Goal: Information Seeking & Learning: Learn about a topic

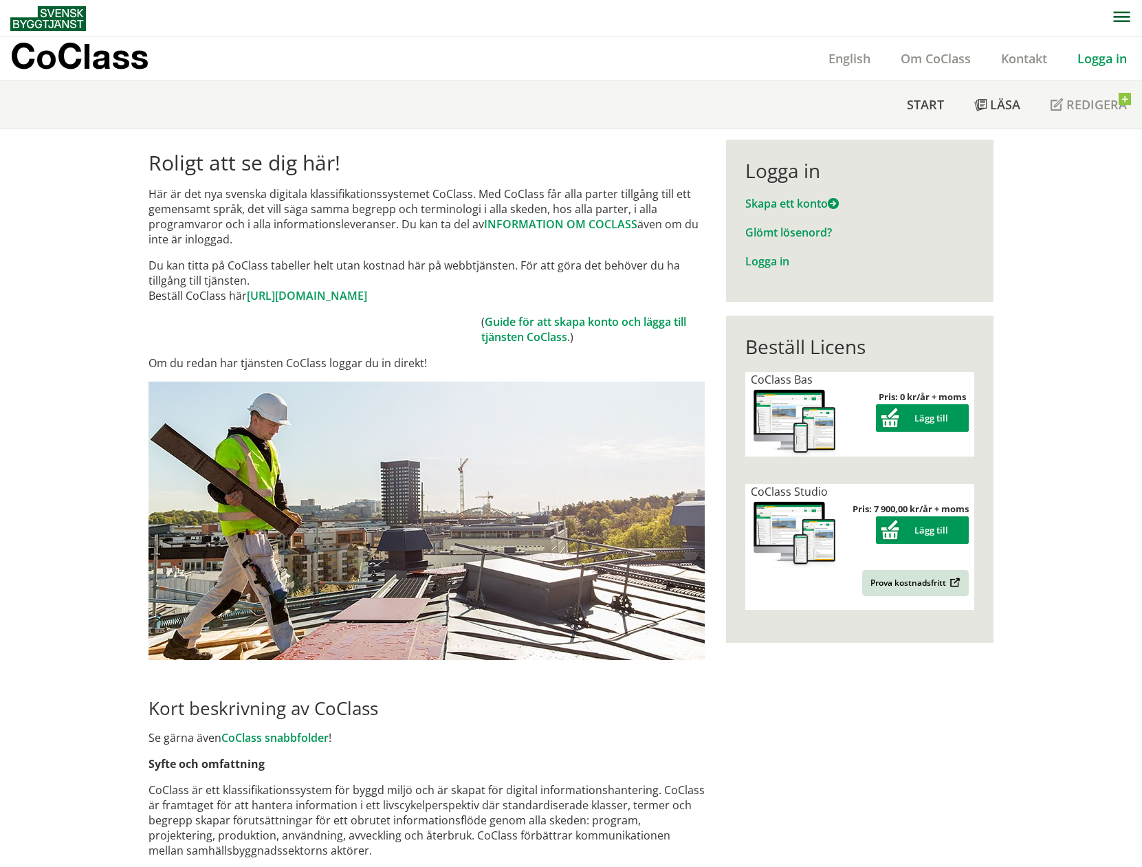
click at [1100, 53] on link "Logga in" at bounding box center [1102, 58] width 80 height 16
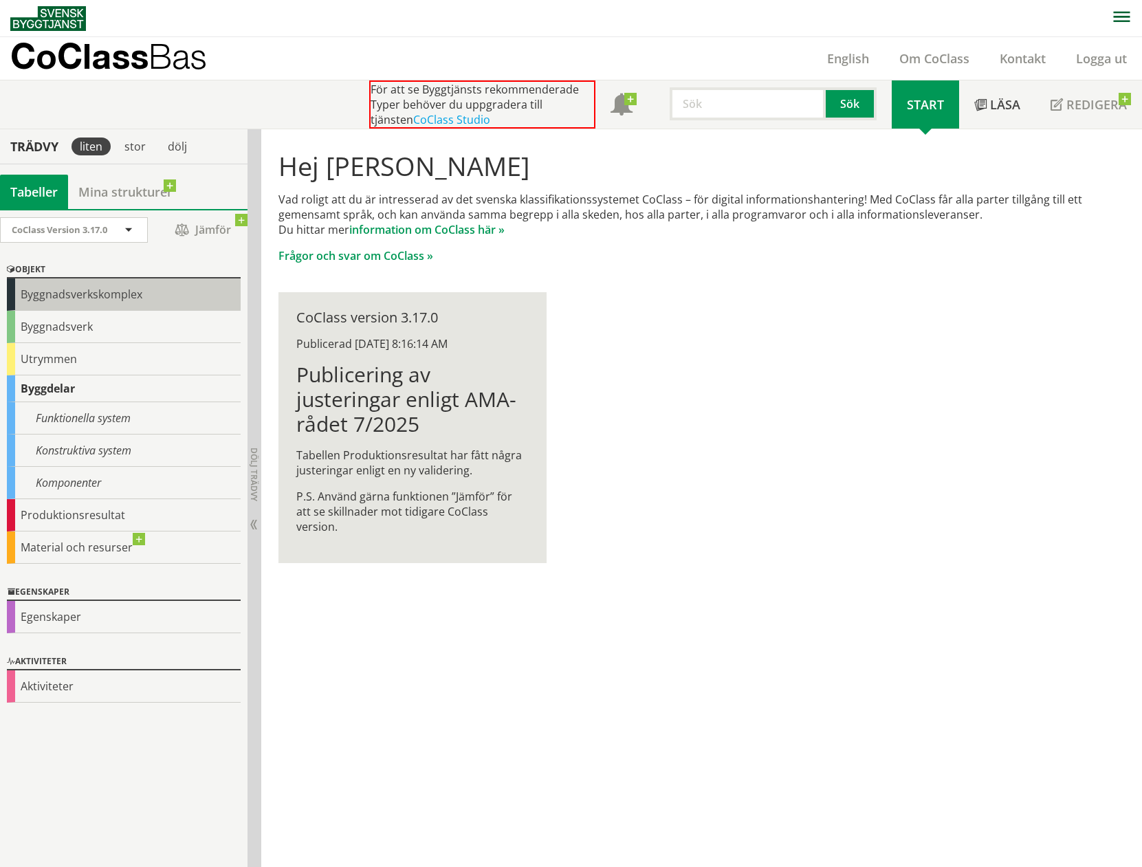
click at [98, 294] on div "Byggnadsverkskomplex" at bounding box center [124, 294] width 234 height 32
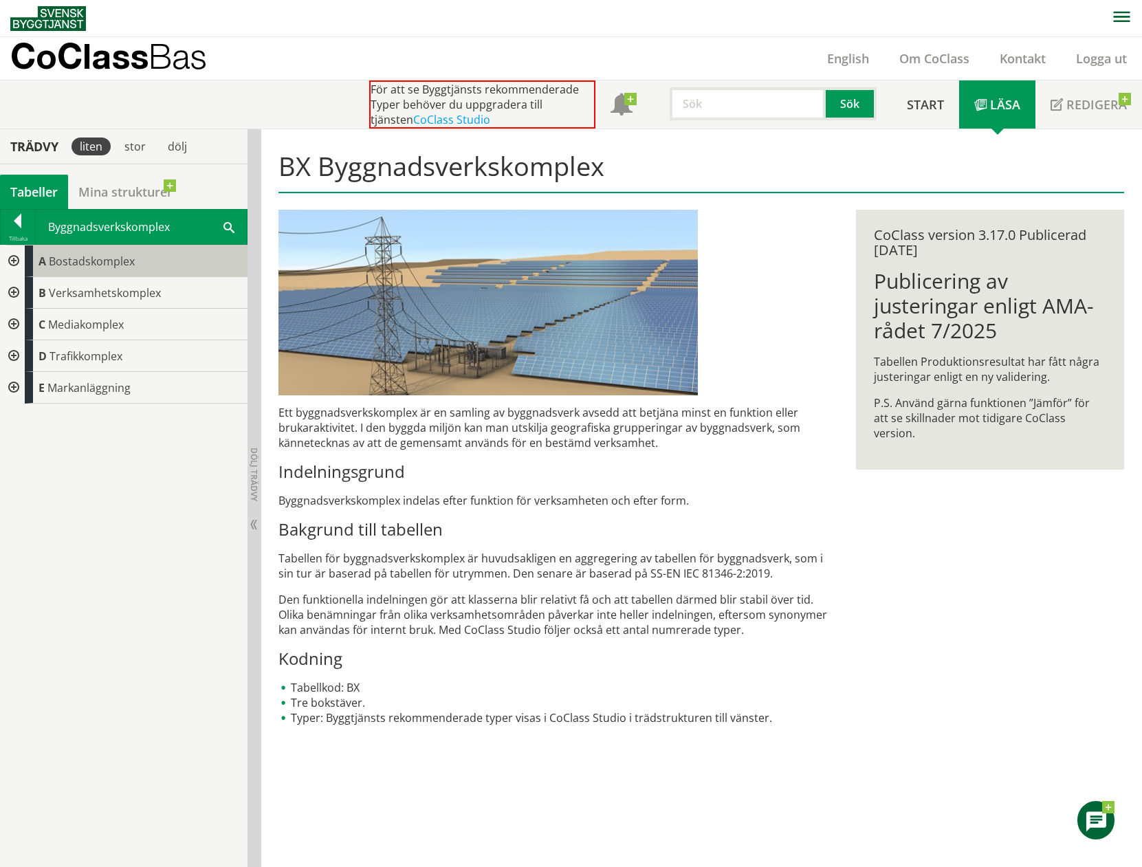
click at [78, 255] on span "Bostadskomplex" at bounding box center [92, 261] width 86 height 15
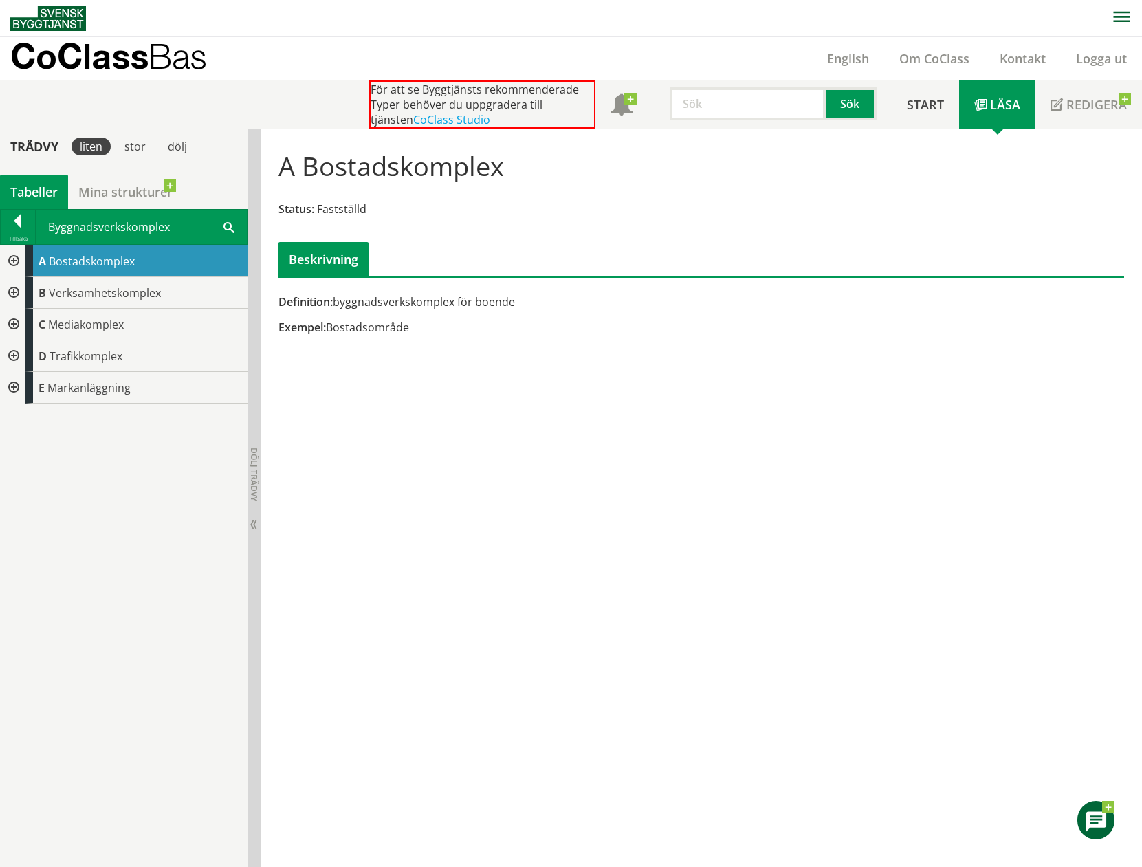
click at [13, 259] on div at bounding box center [12, 261] width 25 height 32
click at [101, 291] on span "Bostadsområde" at bounding box center [108, 292] width 83 height 15
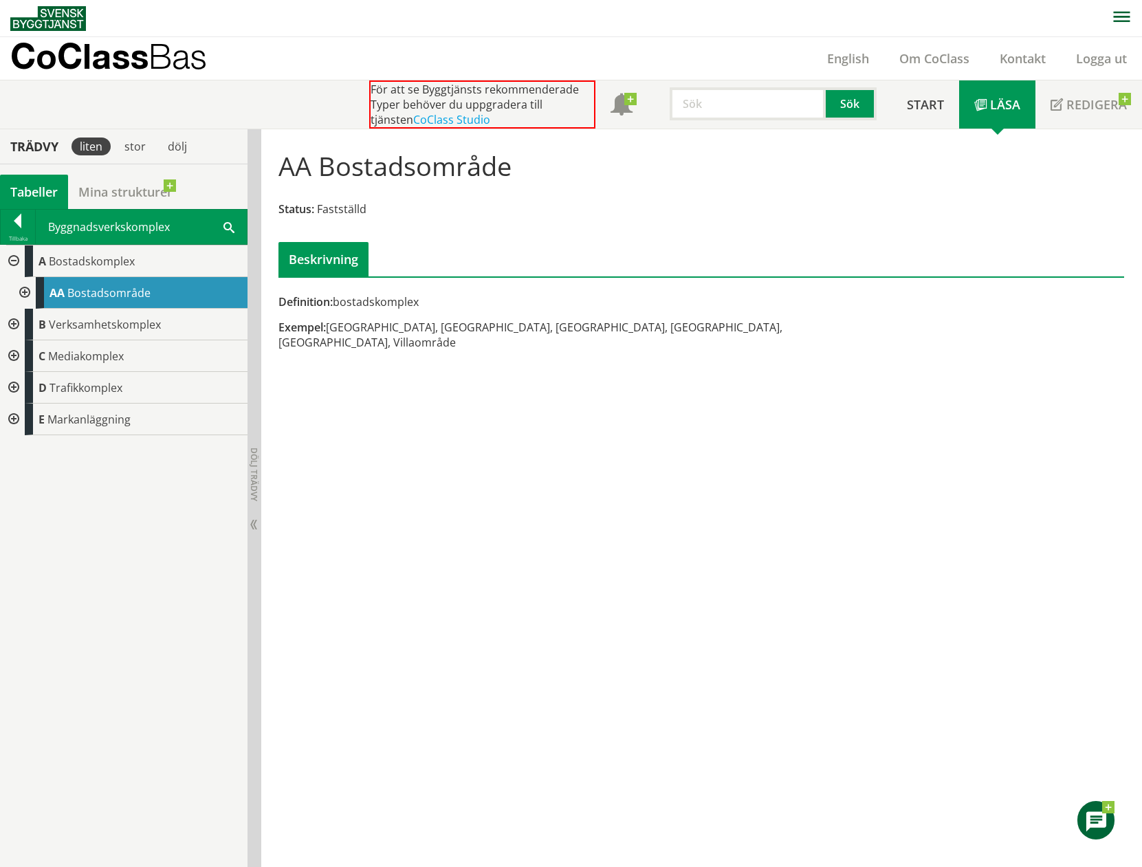
click at [25, 288] on div at bounding box center [23, 293] width 25 height 32
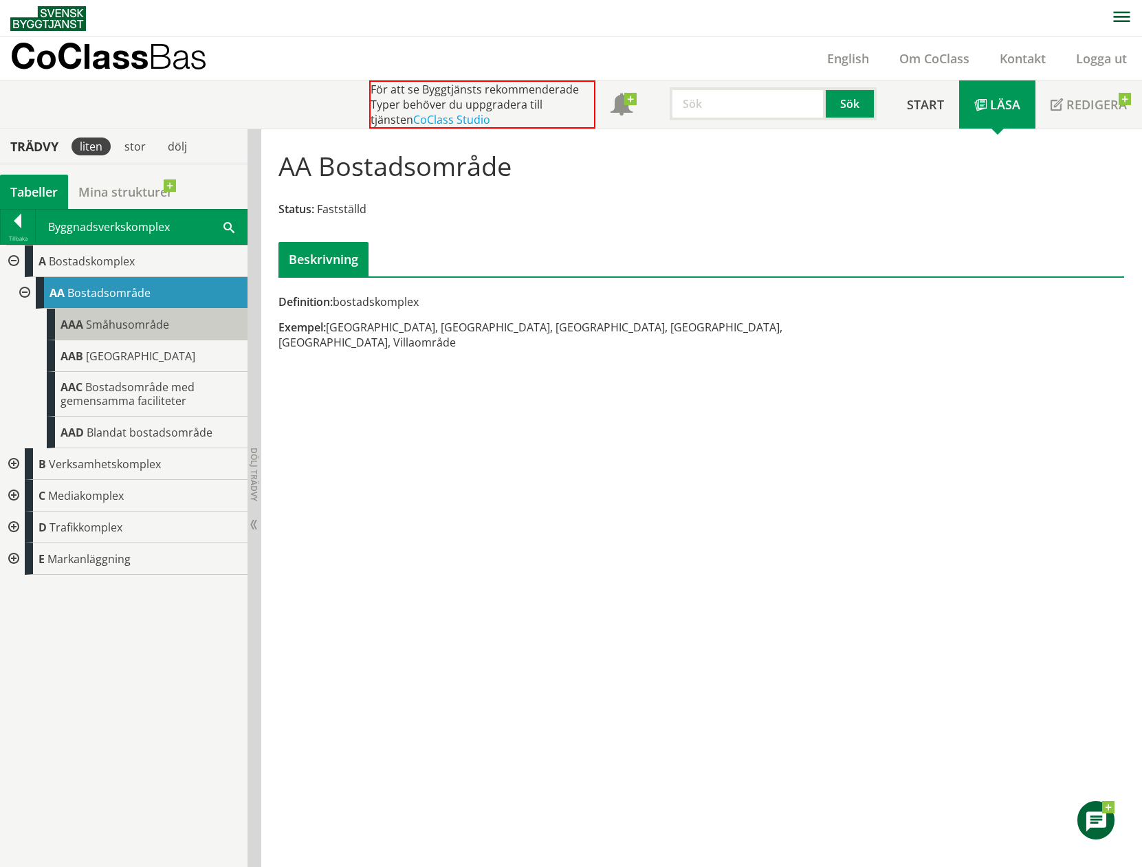
click at [105, 329] on span "Småhusområde" at bounding box center [127, 324] width 83 height 15
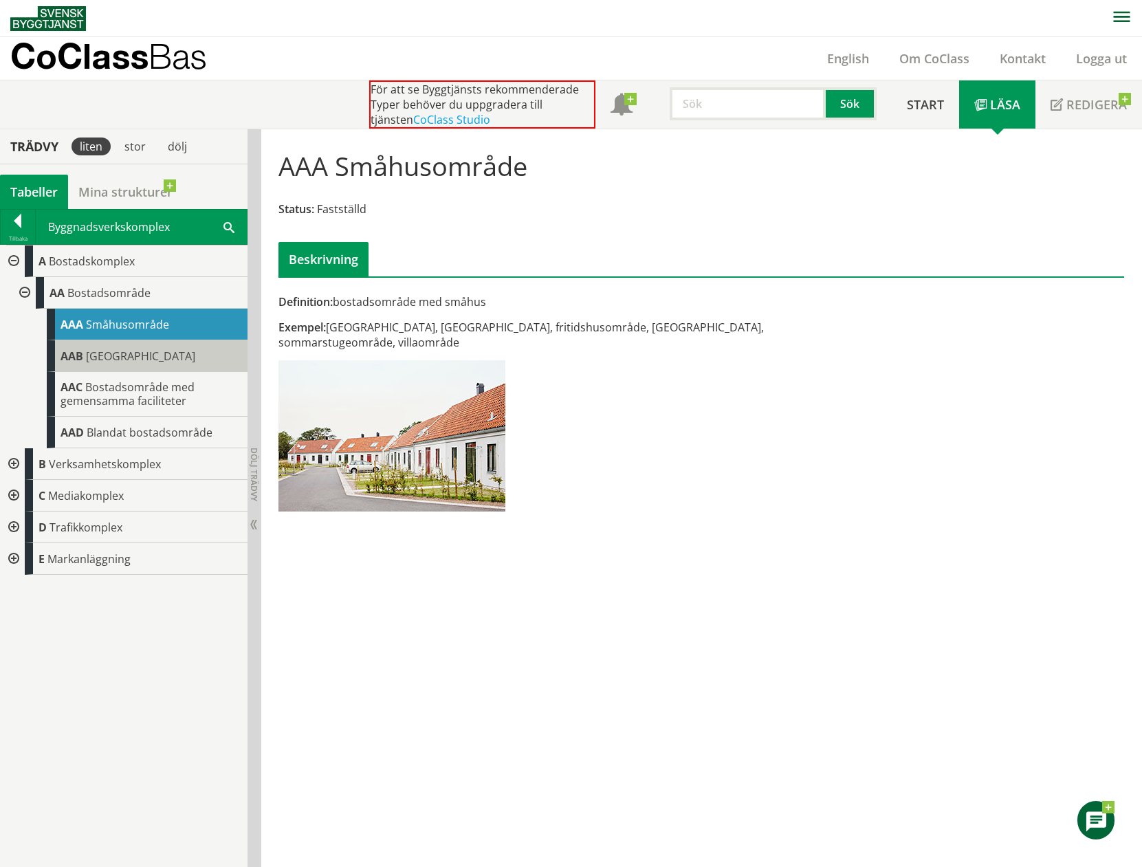
click at [104, 360] on span "Flerbostadshusområde" at bounding box center [140, 356] width 109 height 15
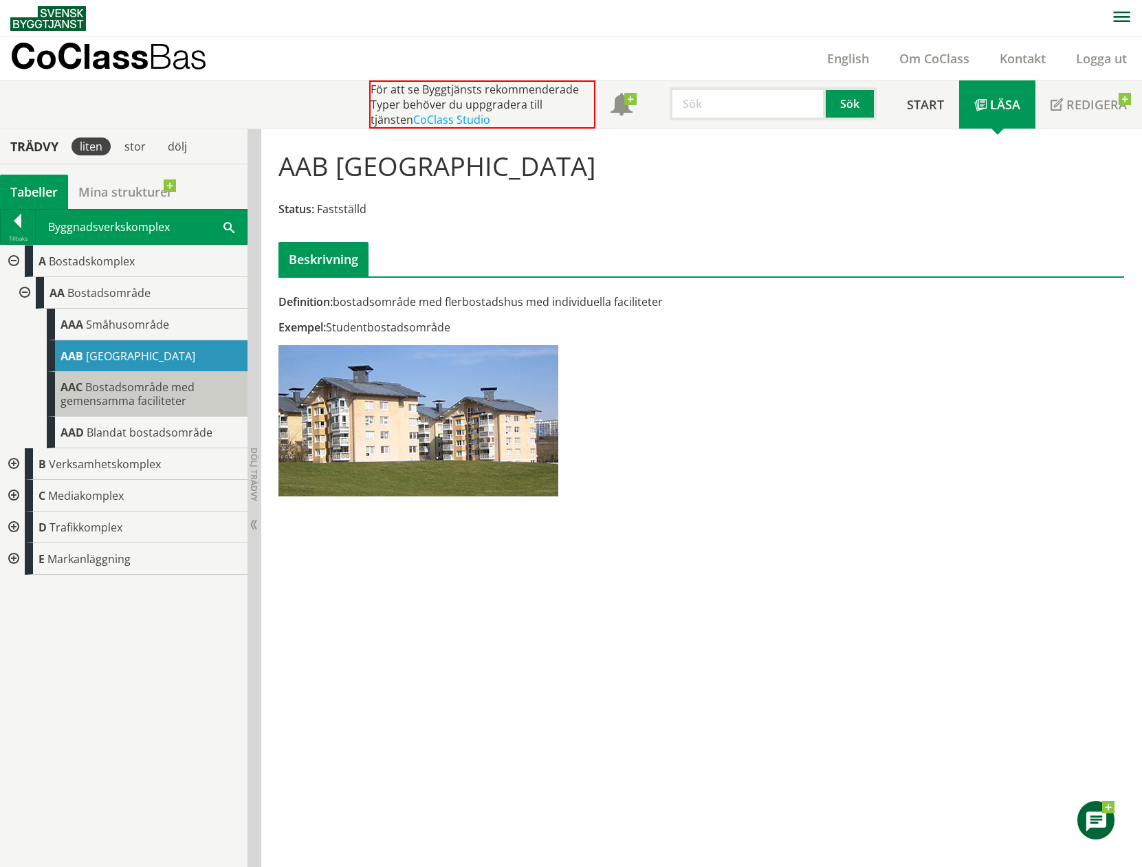
click at [105, 388] on span "Bostadsområde med gemensamma faciliteter" at bounding box center [127, 393] width 134 height 29
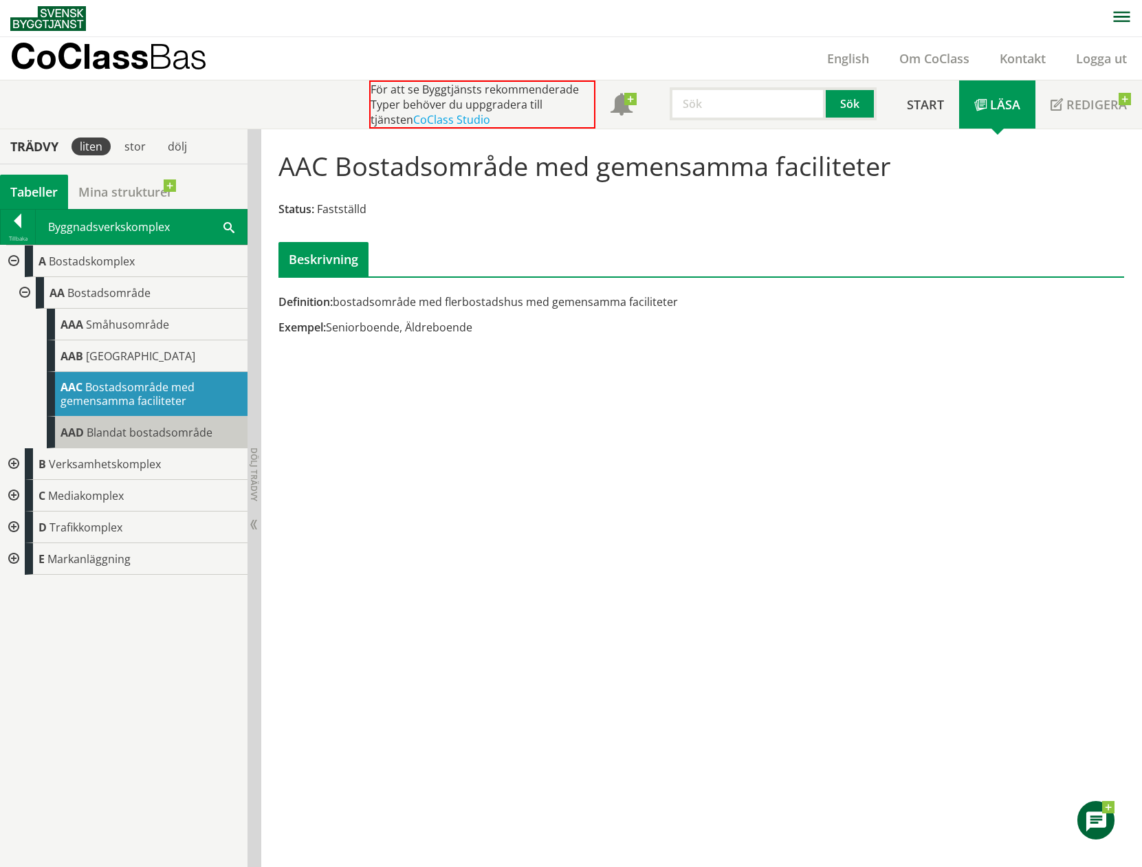
click at [111, 443] on div "AAD Blandat bostadsområde" at bounding box center [147, 433] width 201 height 32
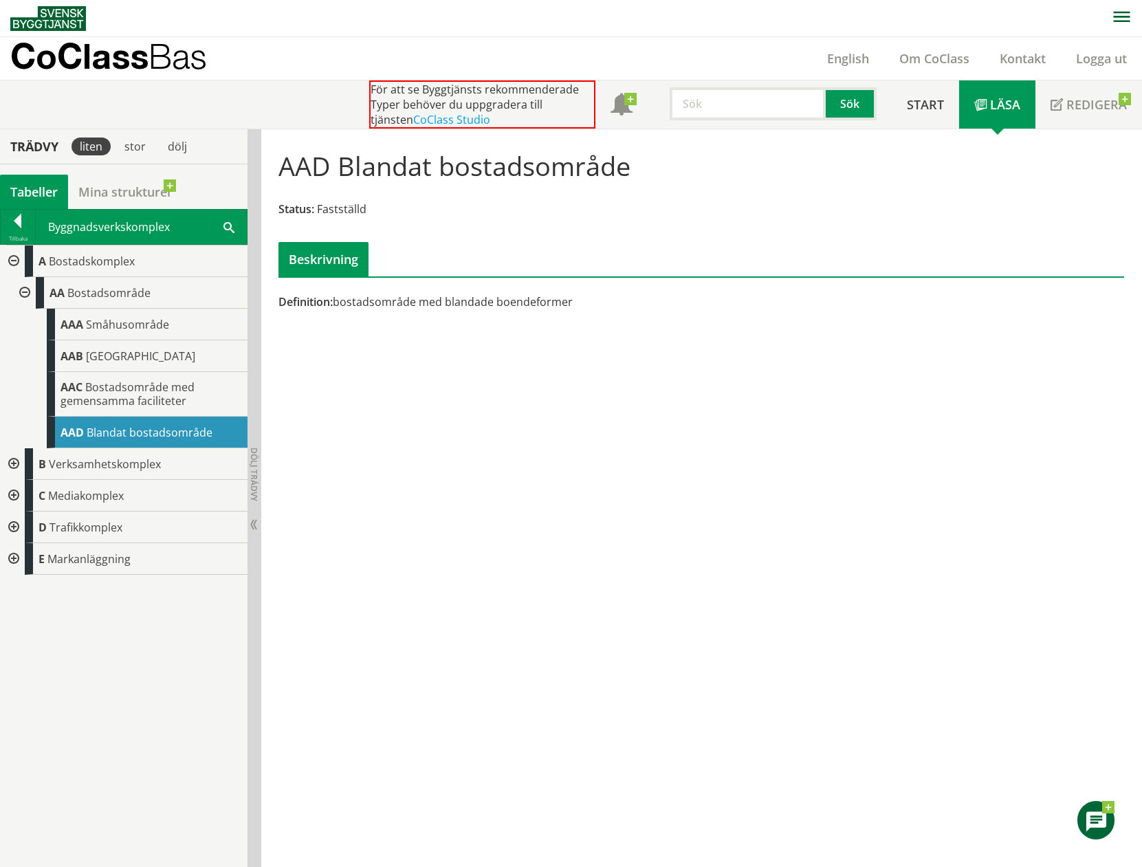
click at [15, 461] on div at bounding box center [12, 464] width 25 height 32
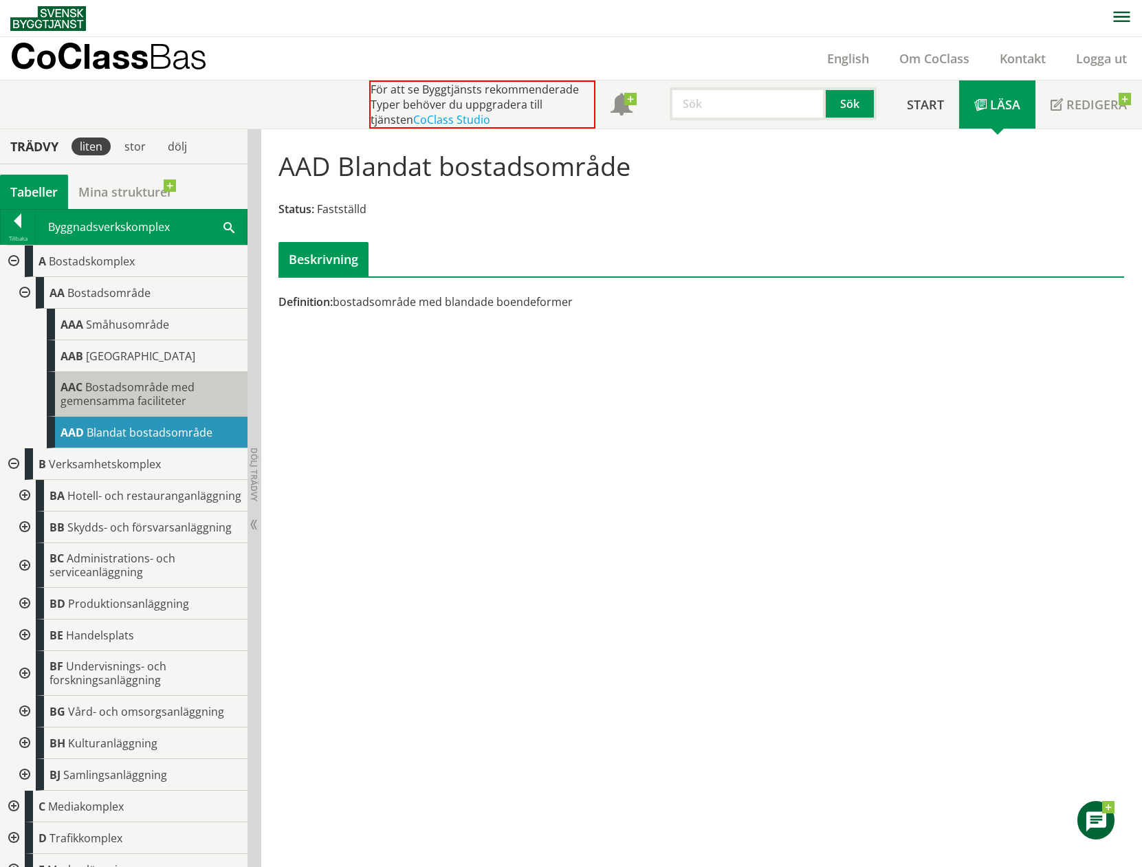
click at [138, 399] on span "Bostadsområde med gemensamma faciliteter" at bounding box center [127, 393] width 134 height 29
click at [136, 379] on span "Bostadsområde med gemensamma faciliteter" at bounding box center [127, 393] width 134 height 29
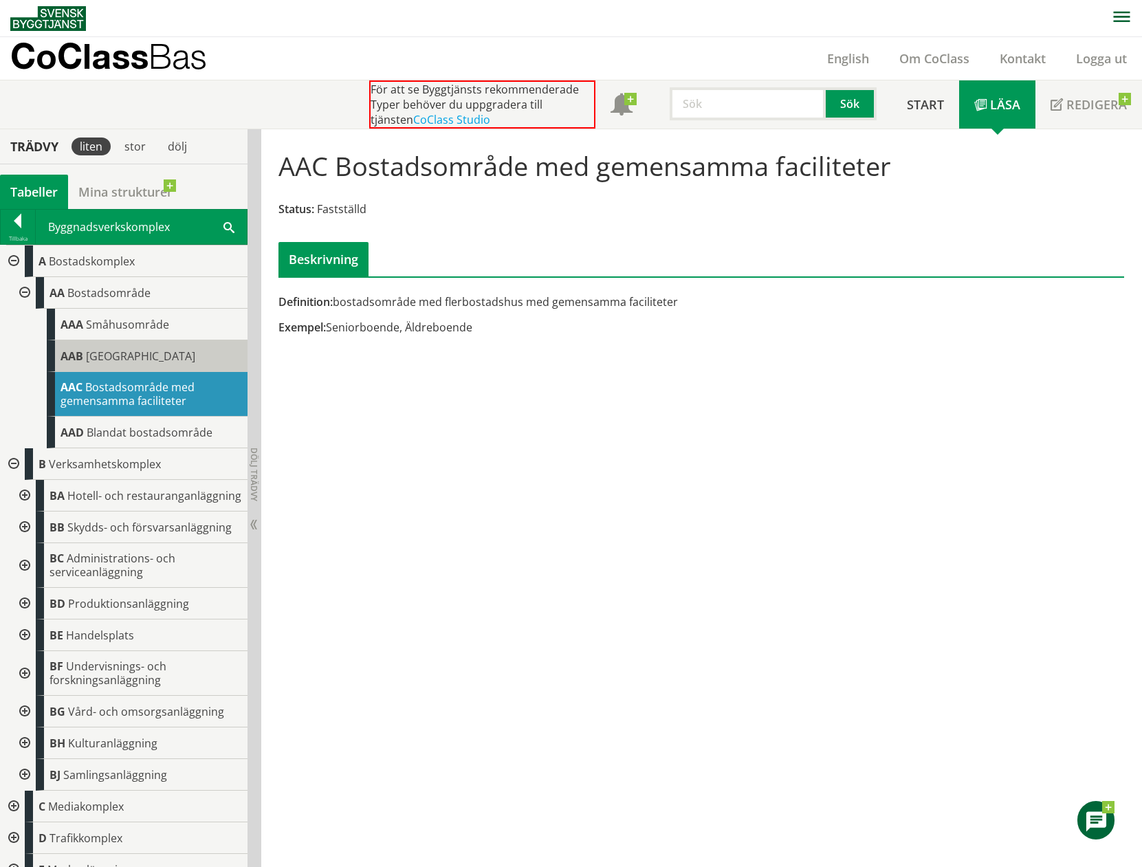
click at [135, 354] on span "Flerbostadshusområde" at bounding box center [140, 356] width 109 height 15
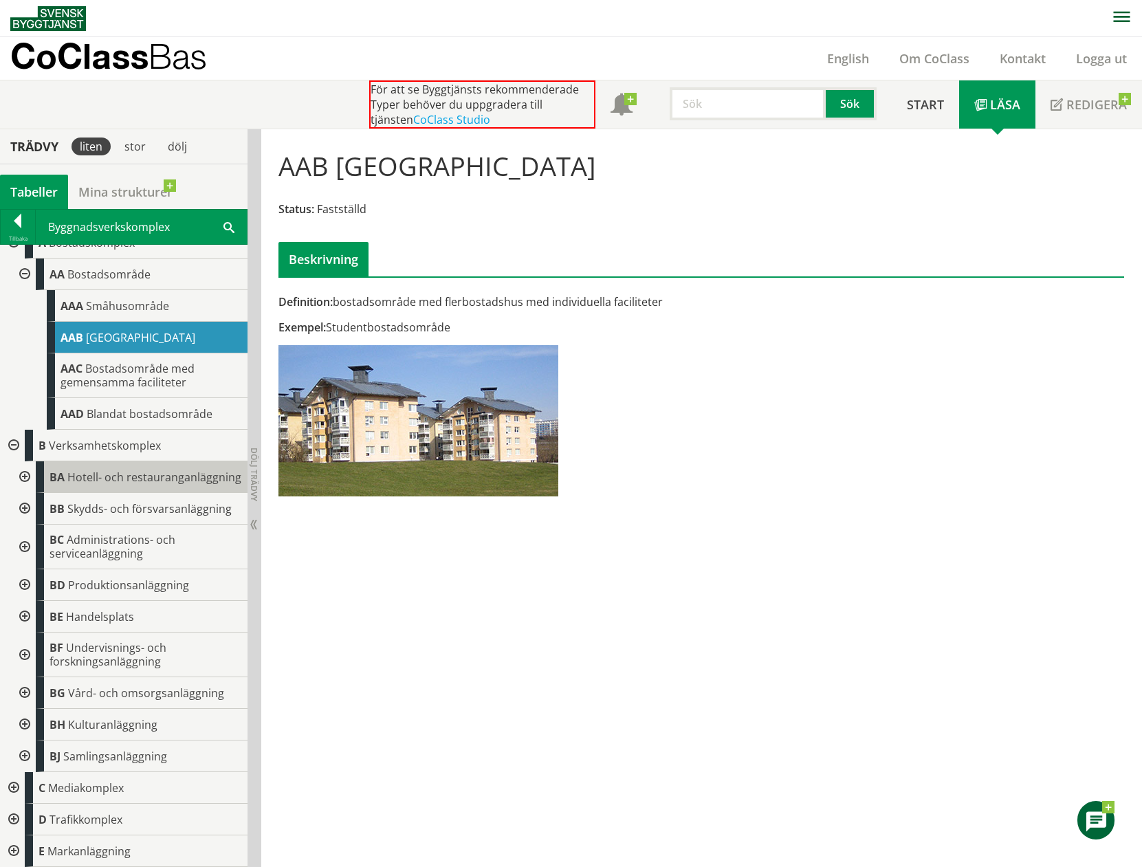
scroll to position [32, 0]
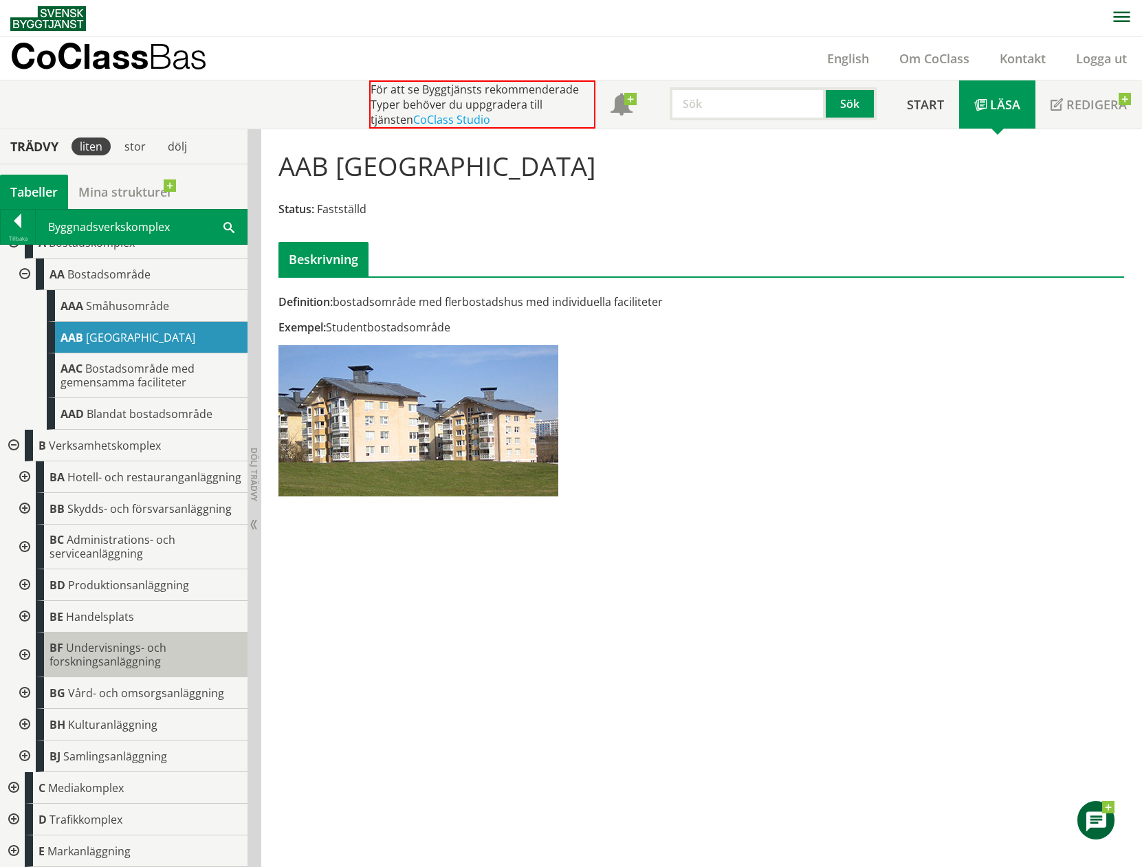
click at [107, 656] on span "Undervisnings- och forskningsanläggning" at bounding box center [107, 654] width 117 height 29
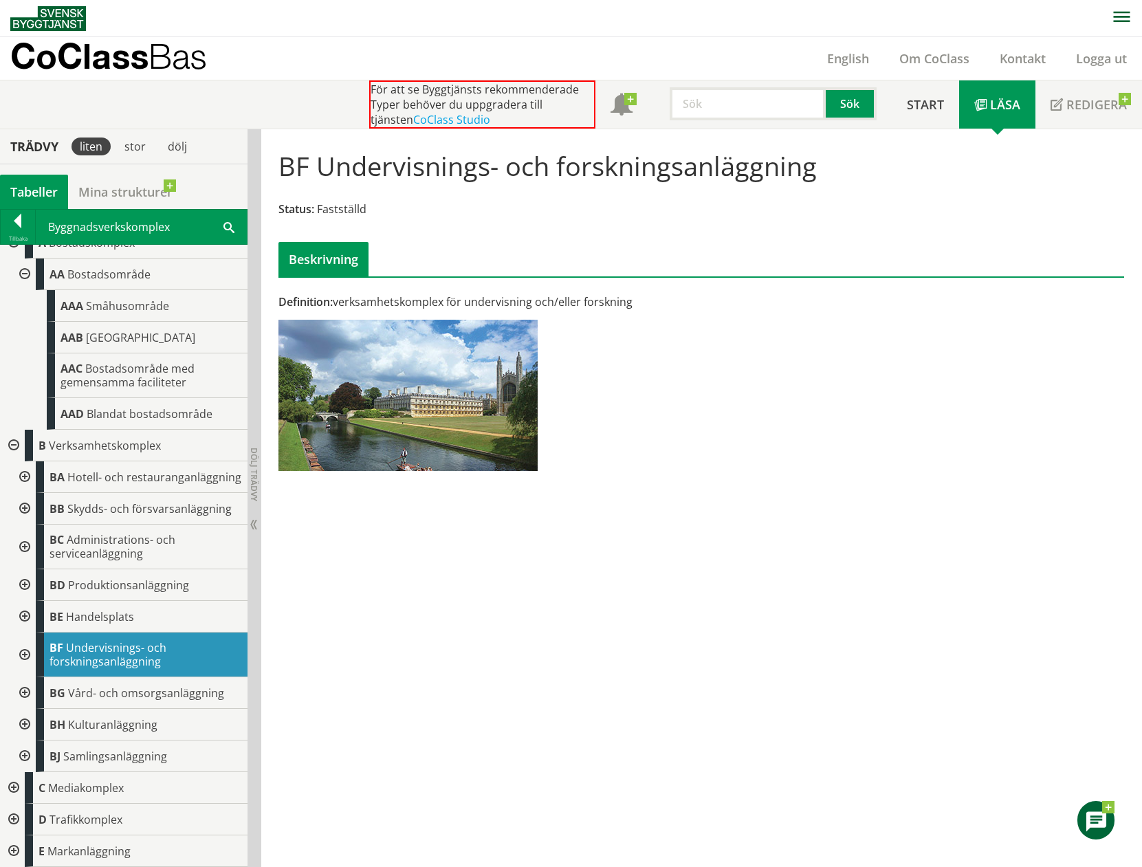
click at [7, 790] on div at bounding box center [12, 788] width 25 height 32
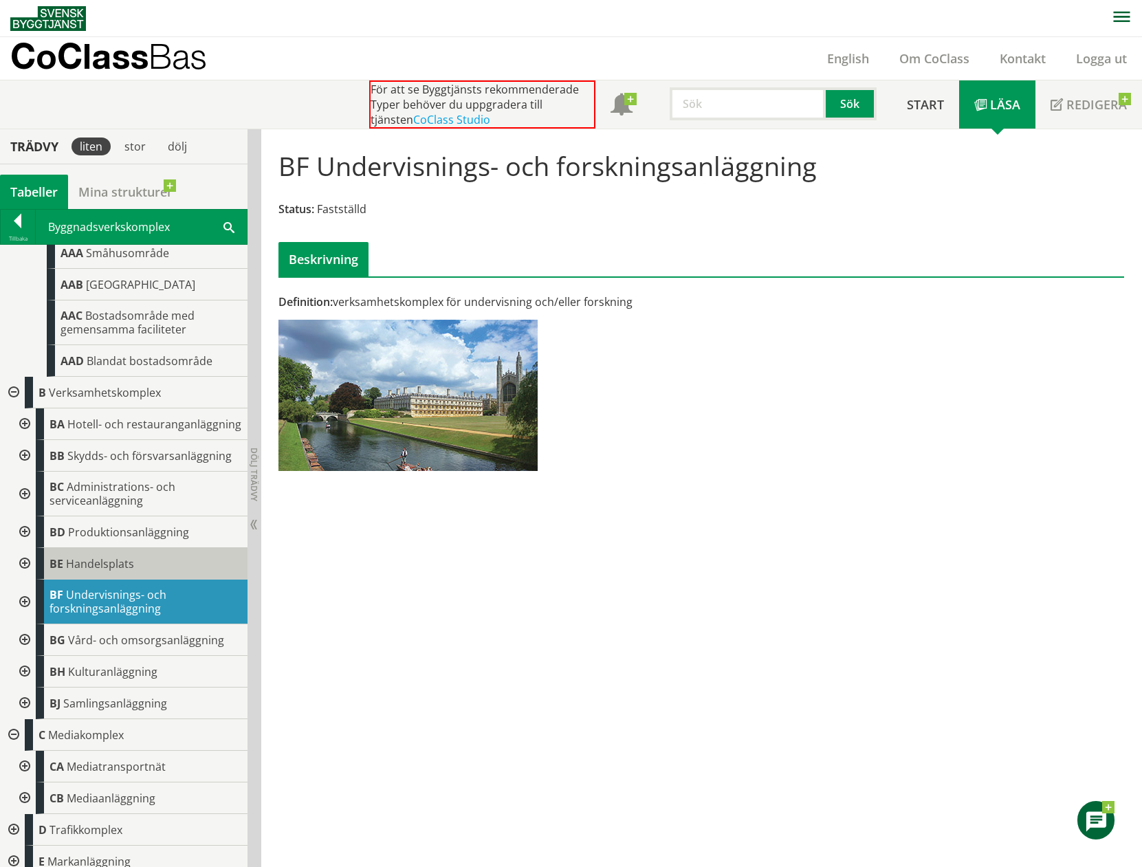
scroll to position [95, 0]
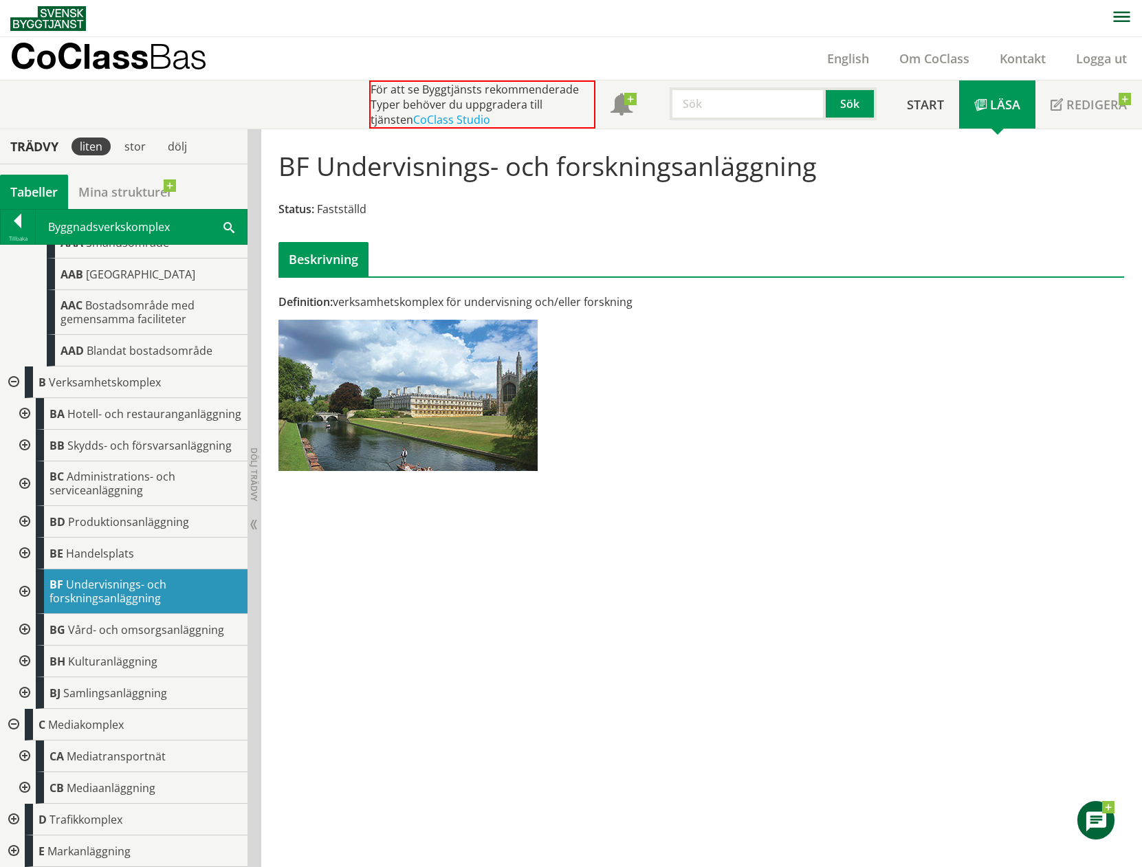
click at [12, 720] on div at bounding box center [12, 725] width 25 height 32
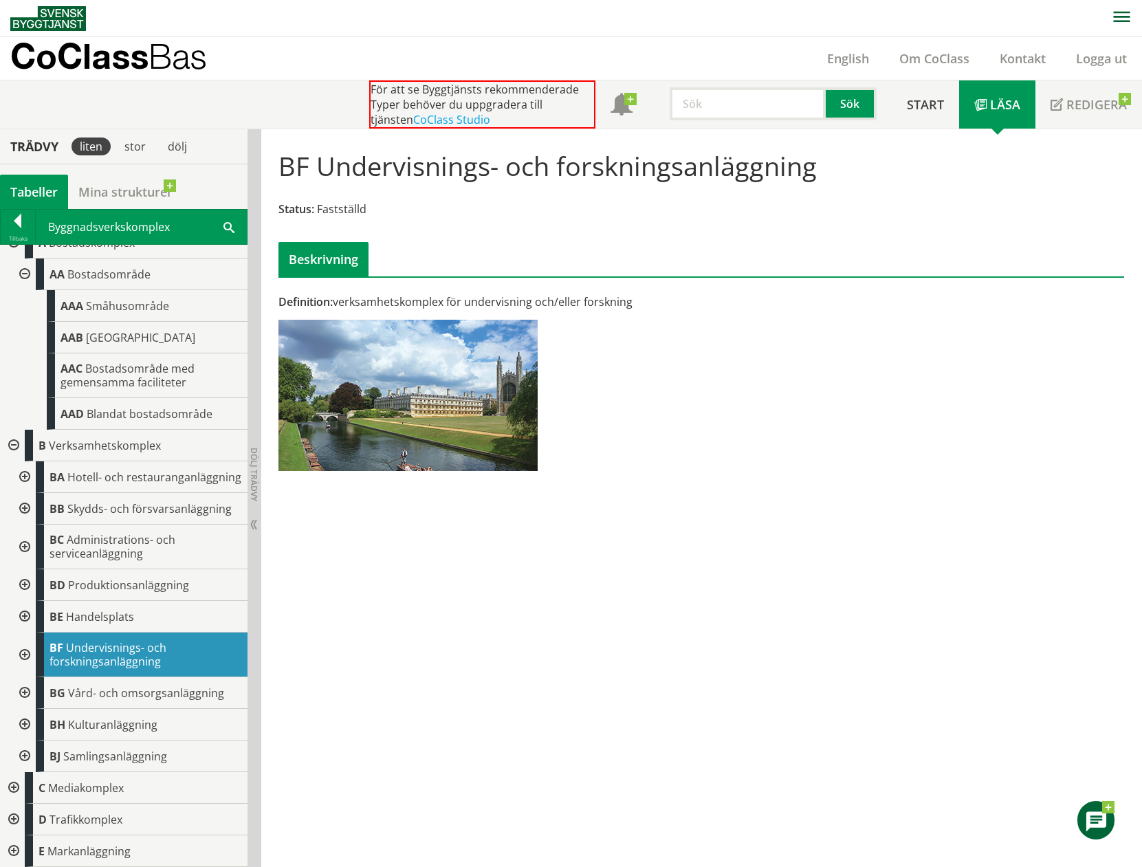
click at [16, 819] on div at bounding box center [12, 820] width 25 height 32
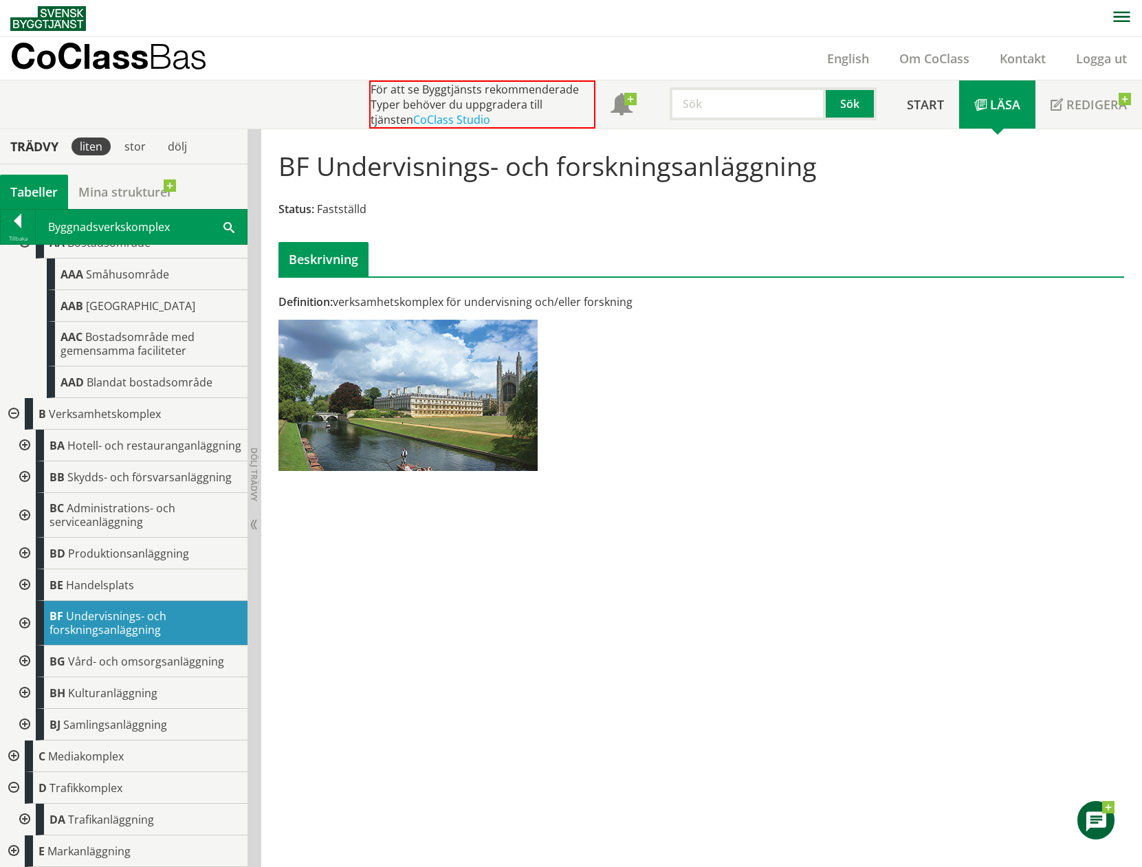
click at [23, 823] on div at bounding box center [23, 820] width 25 height 32
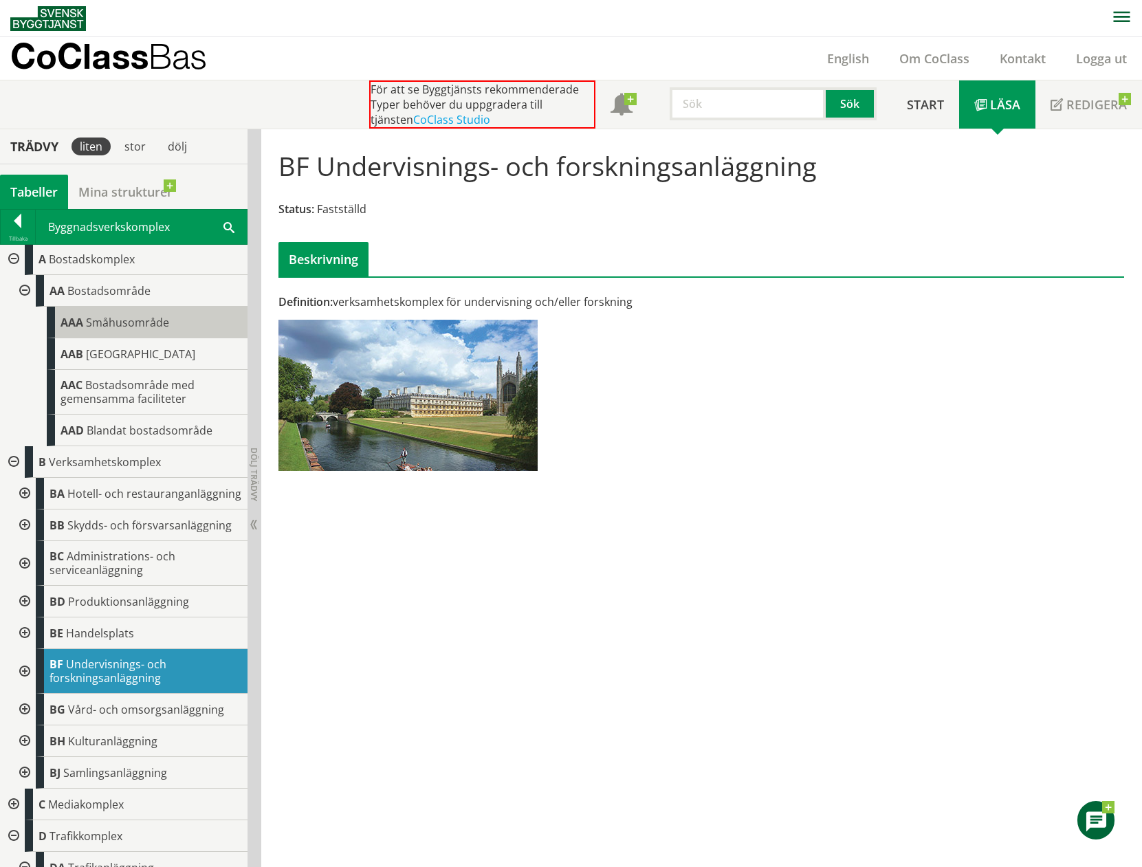
scroll to position [0, 0]
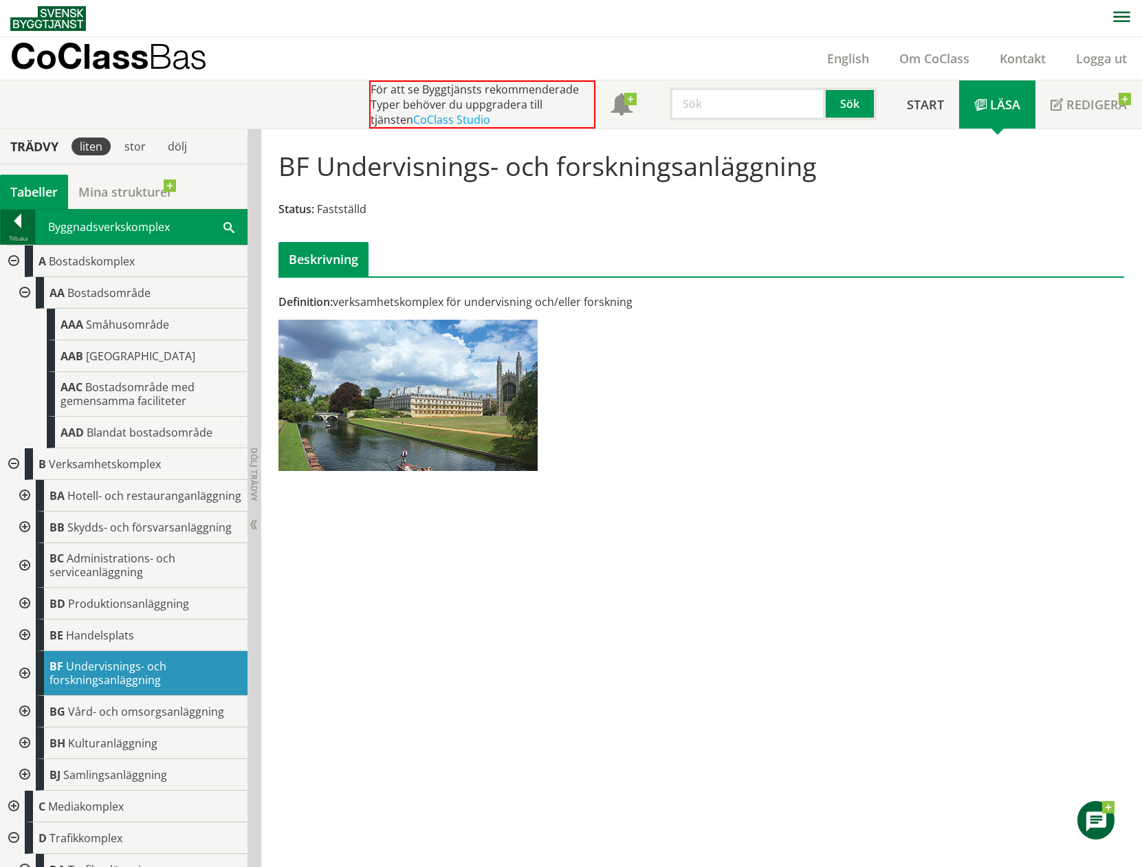
click at [19, 225] on div at bounding box center [18, 223] width 34 height 19
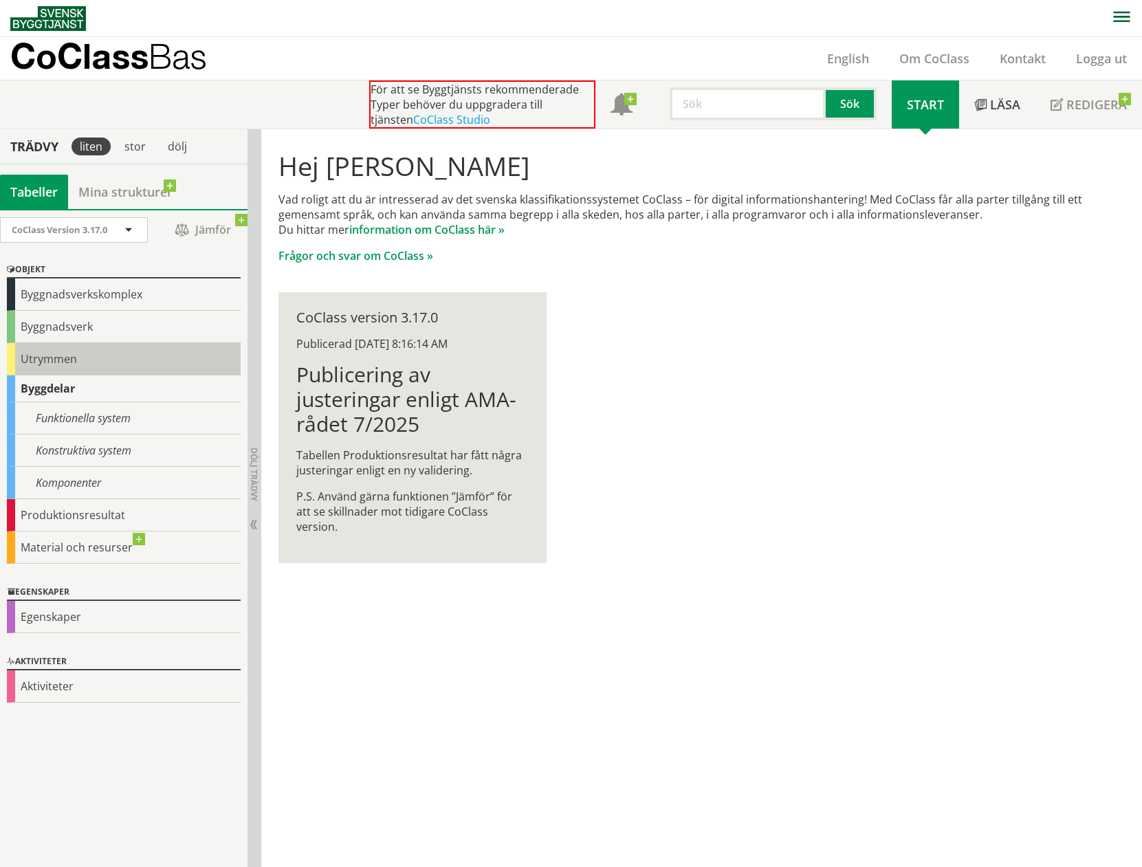
click at [56, 355] on div "Utrymmen" at bounding box center [124, 359] width 234 height 32
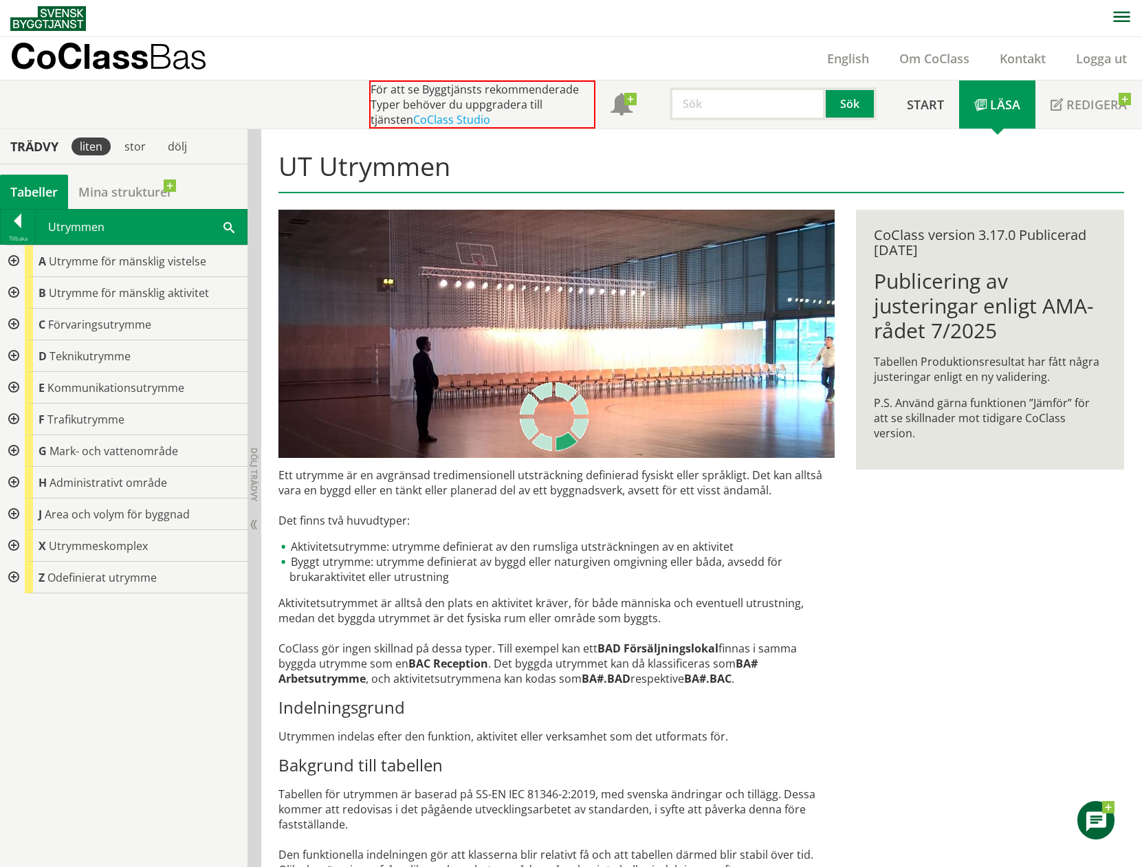
click at [12, 263] on div at bounding box center [12, 261] width 25 height 32
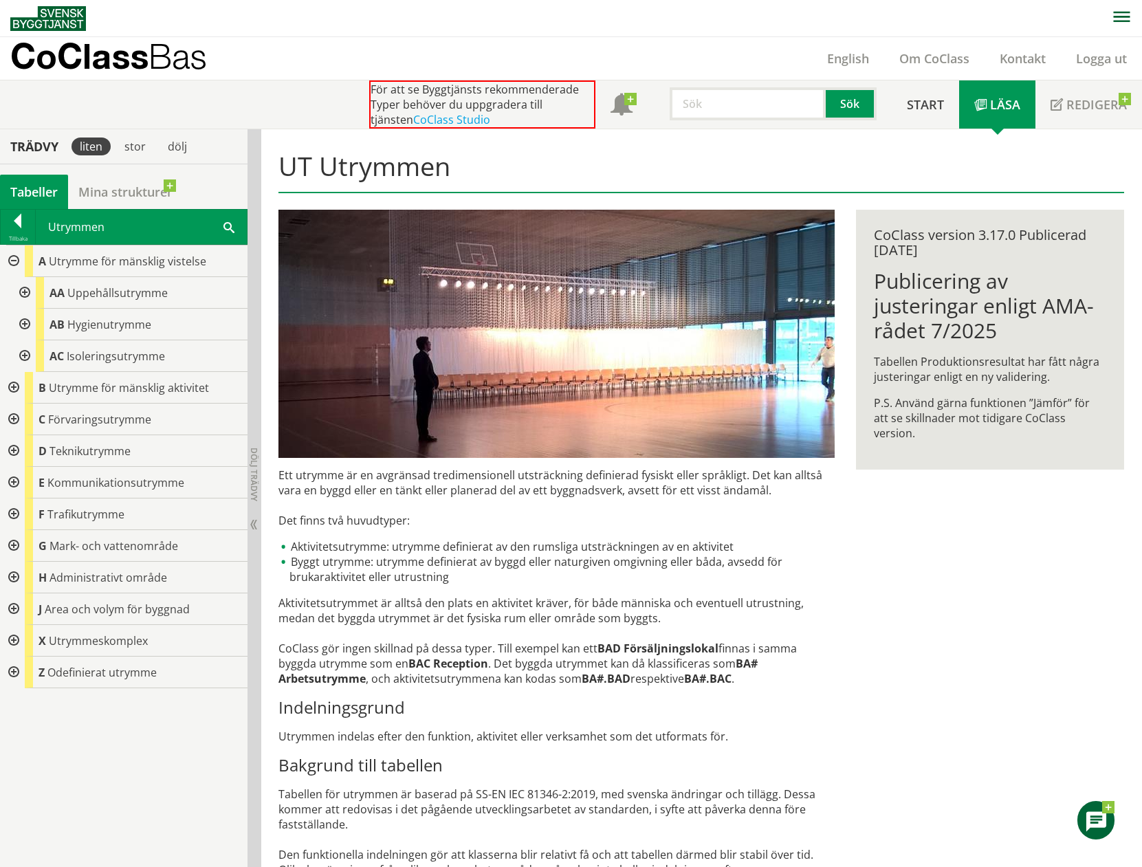
click at [19, 287] on div at bounding box center [23, 293] width 25 height 32
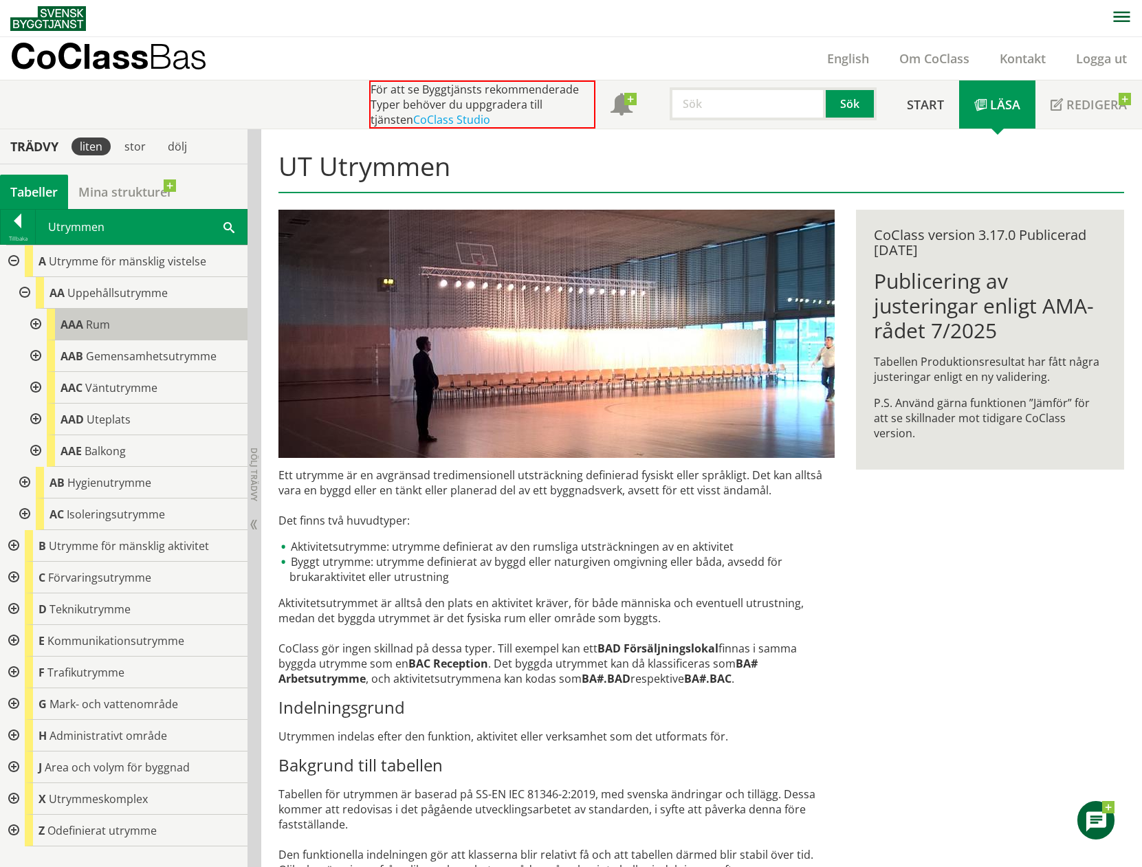
click at [84, 322] on div "AAA Rum" at bounding box center [147, 325] width 201 height 32
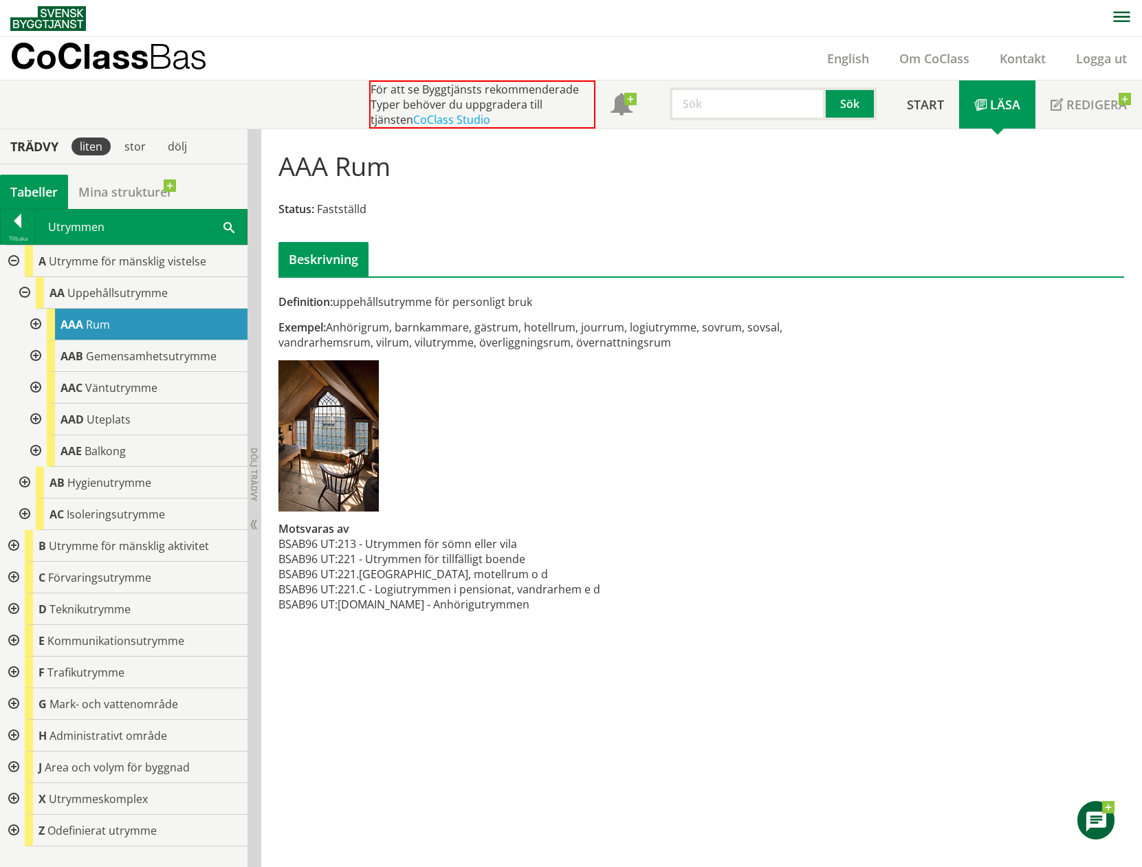
click at [35, 323] on div at bounding box center [34, 325] width 25 height 32
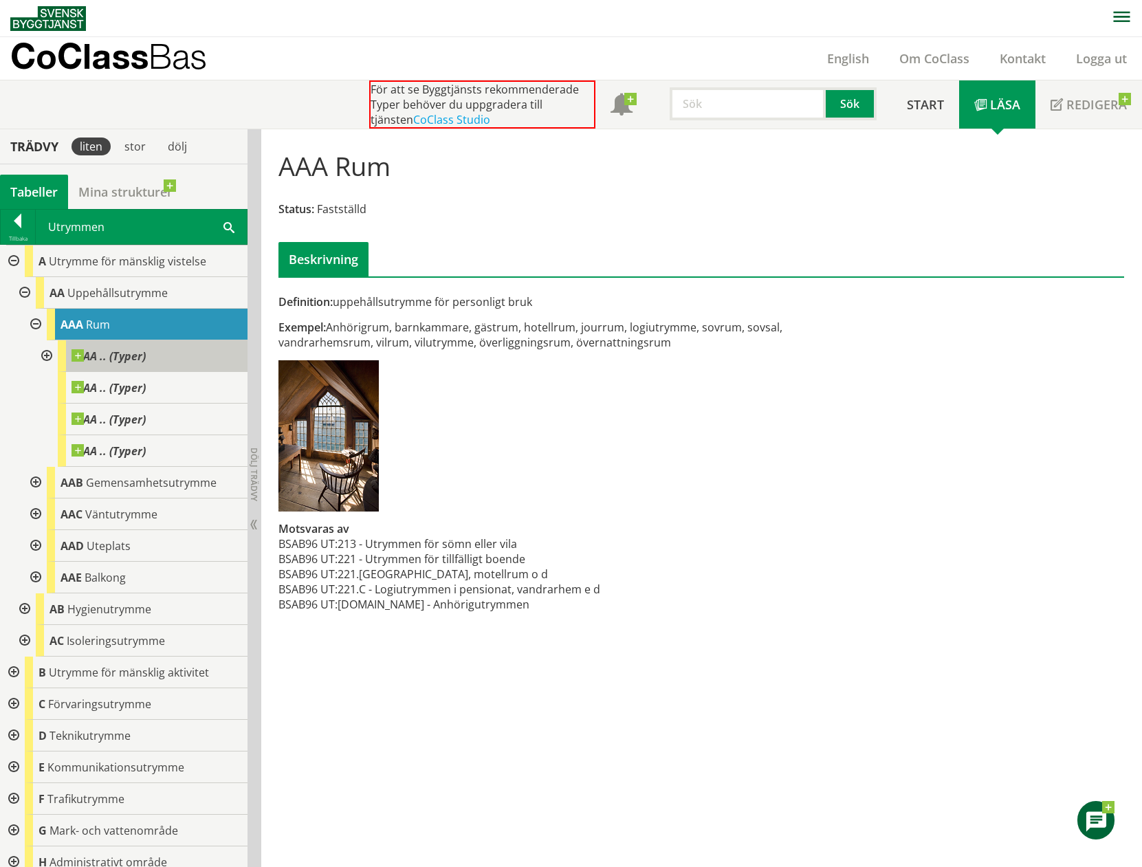
click at [108, 350] on span "AA .. (Typer)" at bounding box center [108, 356] width 74 height 14
click at [38, 353] on div at bounding box center [45, 356] width 25 height 32
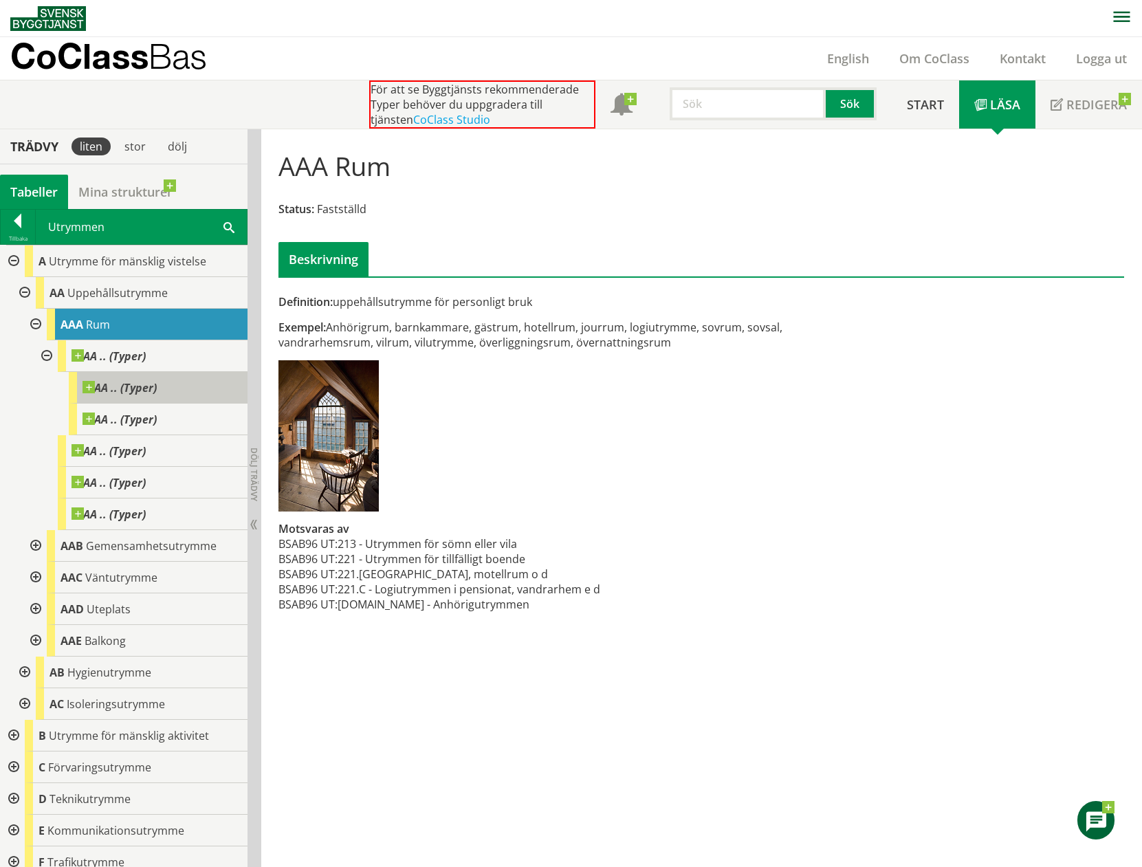
click at [157, 381] on span at bounding box center [157, 381] width 0 height 0
click at [128, 381] on span "AA .. (Typer)" at bounding box center [119, 388] width 74 height 14
click at [140, 359] on span "AA .. (Typer)" at bounding box center [108, 356] width 74 height 14
click at [142, 386] on span "AA .. (Typer)" at bounding box center [119, 388] width 74 height 14
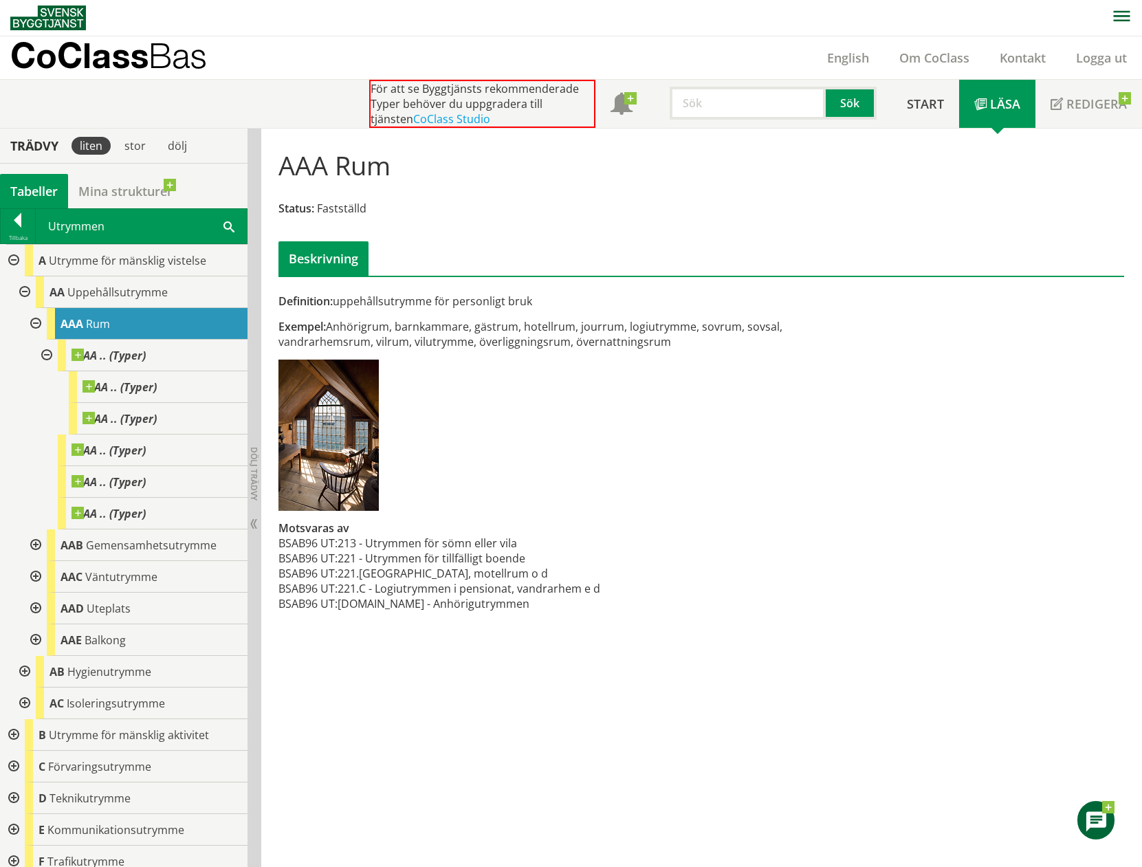
click at [12, 738] on div at bounding box center [12, 735] width 25 height 32
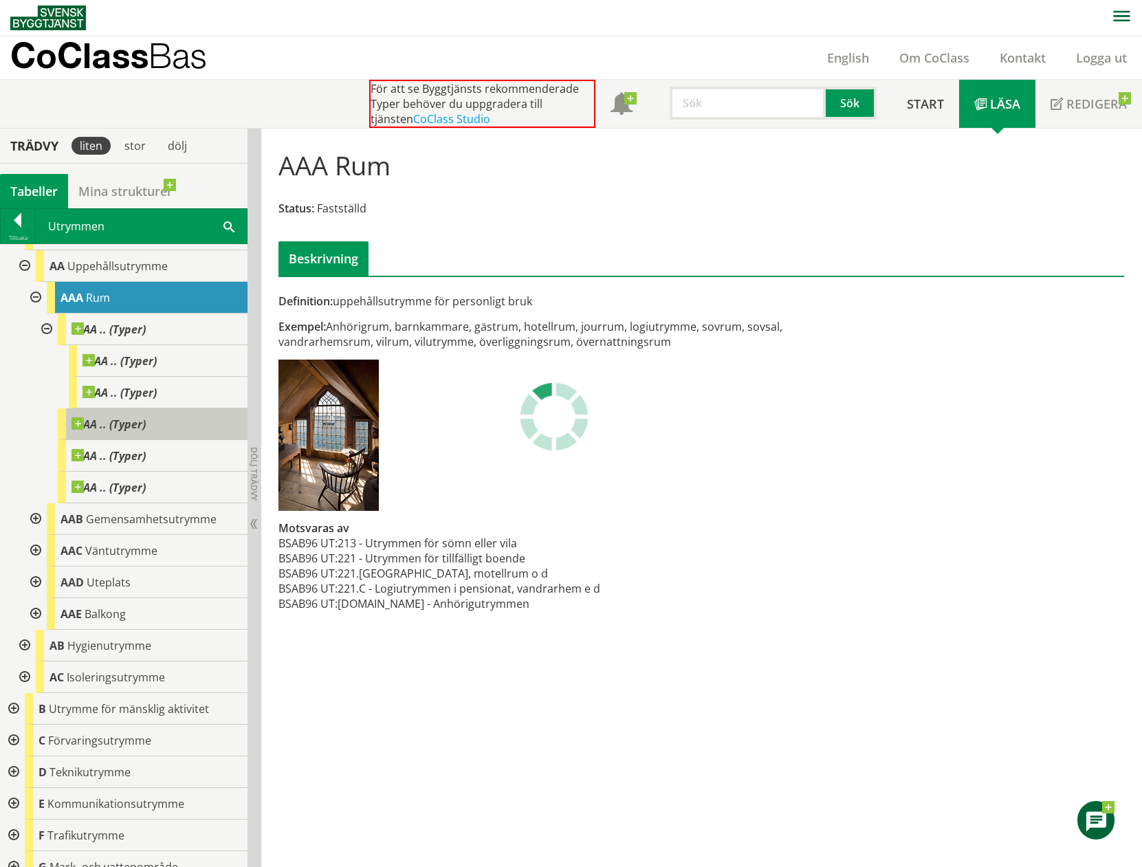
scroll to position [46, 0]
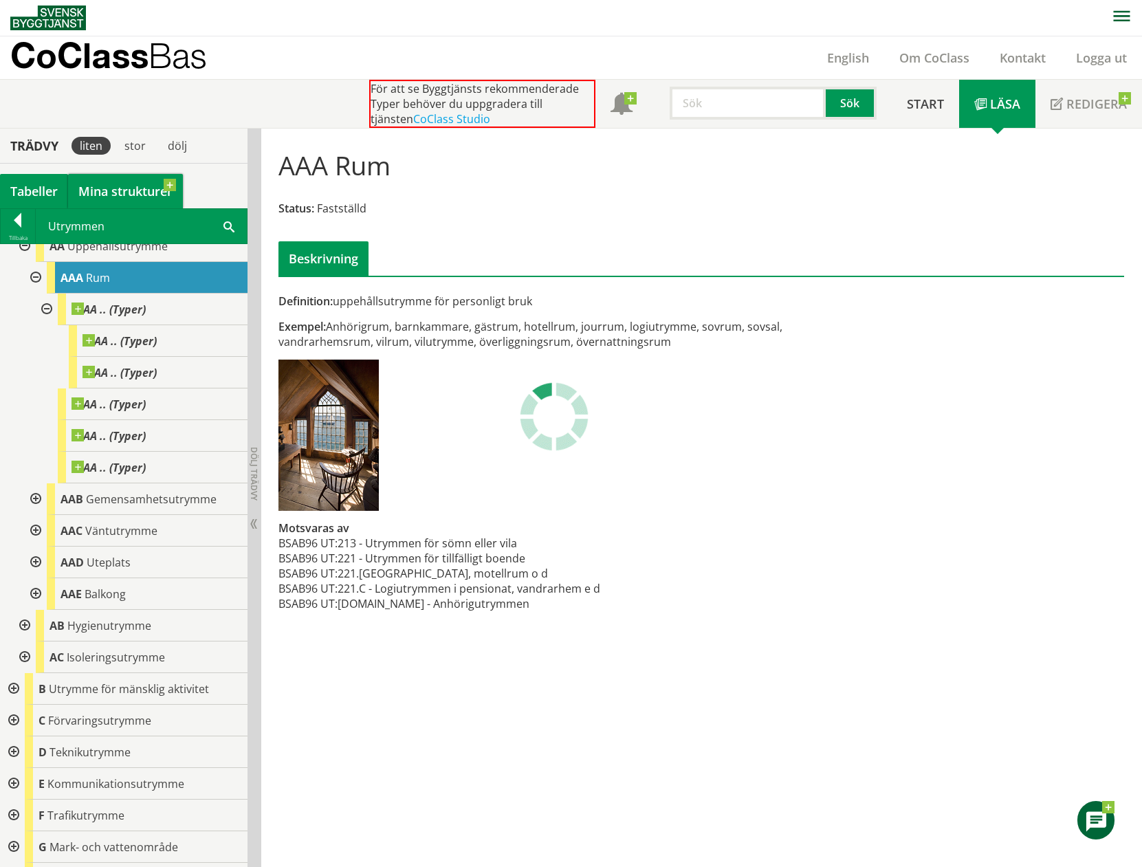
click at [133, 195] on link "Mina strukturer" at bounding box center [125, 191] width 115 height 34
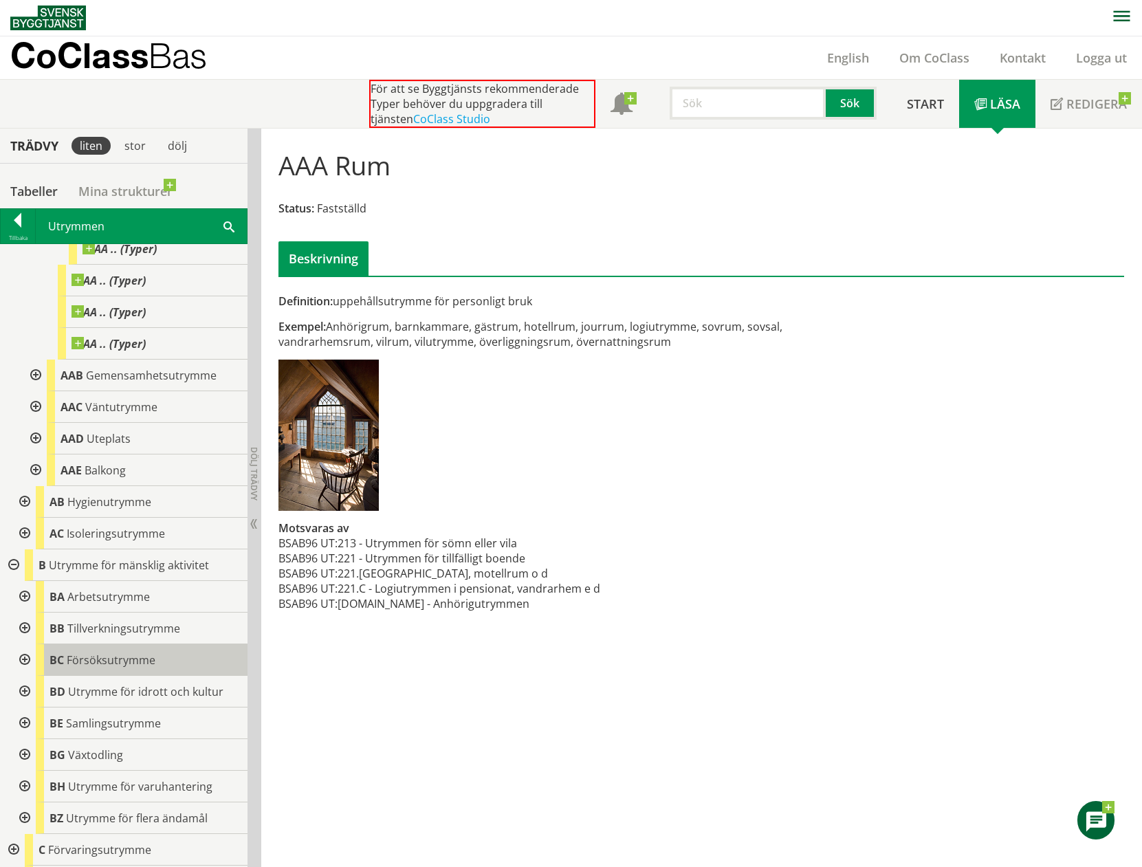
scroll to position [206, 0]
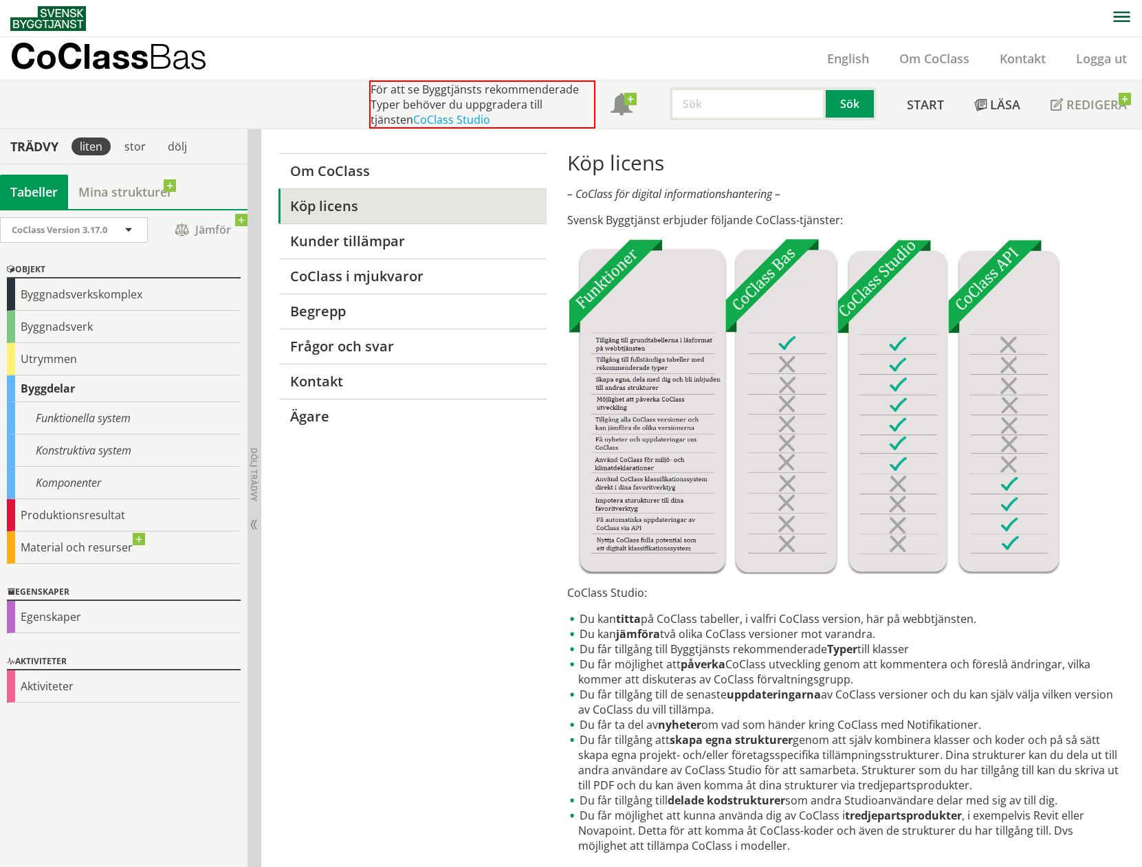
click at [49, 191] on div "Tabeller" at bounding box center [34, 192] width 68 height 34
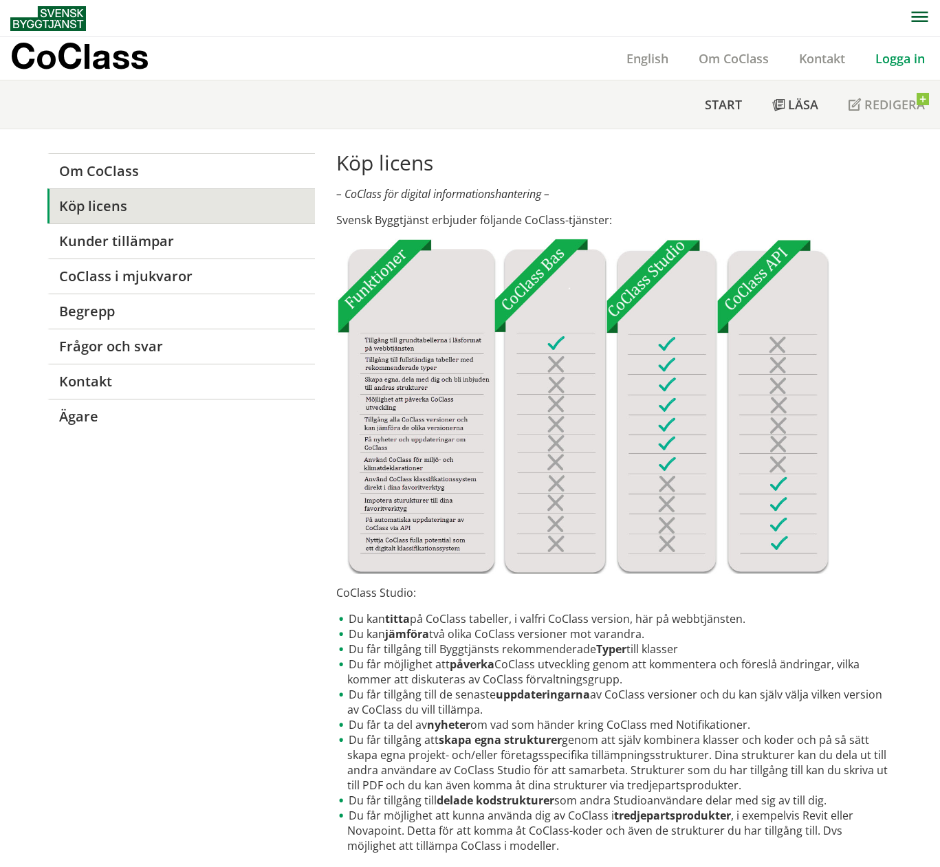
click at [892, 63] on link "Logga in" at bounding box center [900, 58] width 80 height 16
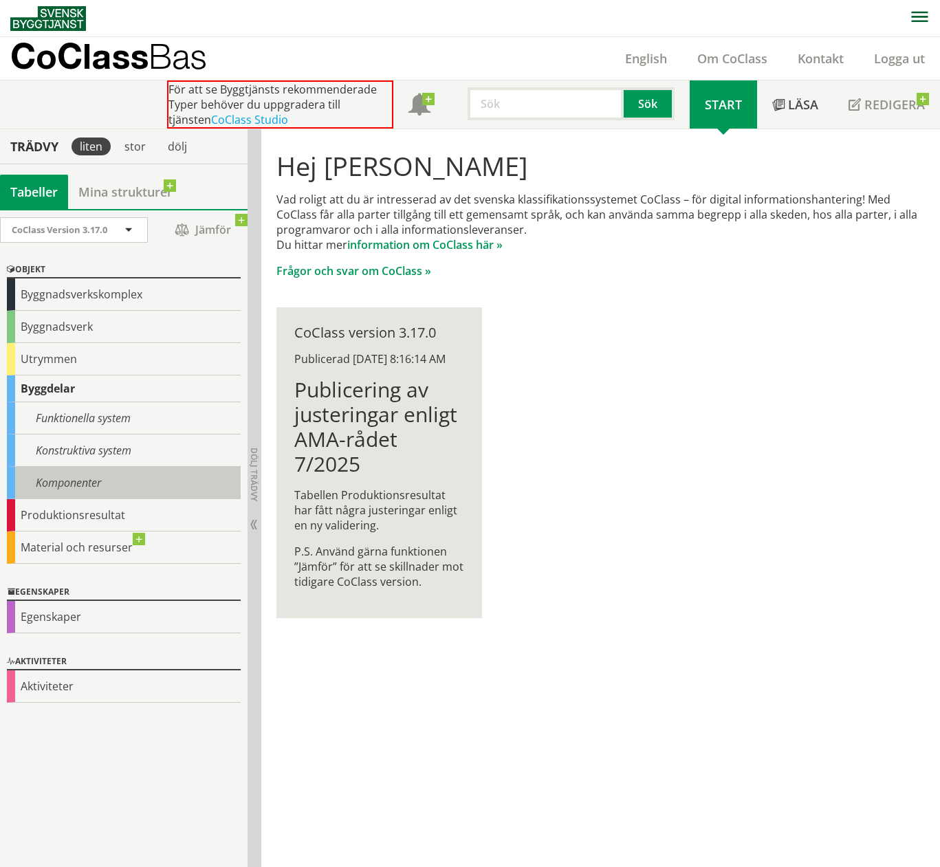
click at [63, 476] on div "Komponenter" at bounding box center [124, 483] width 234 height 32
